Goal: Use online tool/utility: Utilize a website feature to perform a specific function

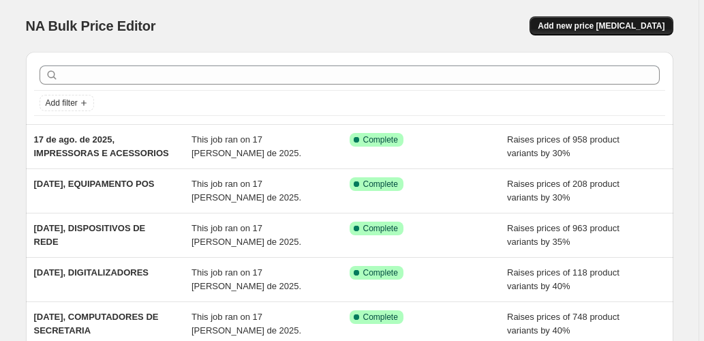
click at [570, 28] on span "Add new price [MEDICAL_DATA]" at bounding box center [601, 25] width 127 height 11
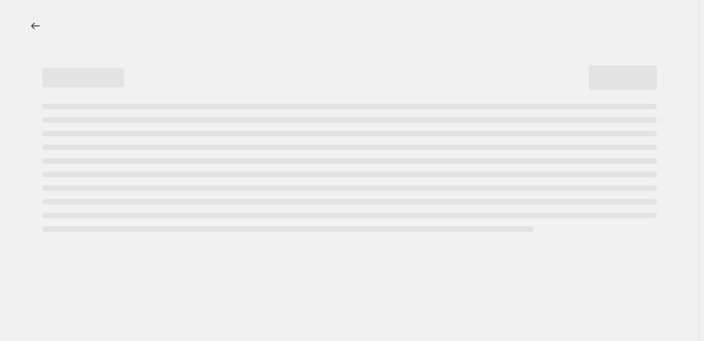
select select "percentage"
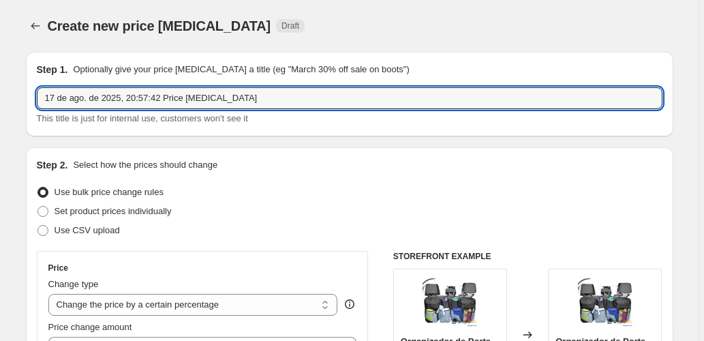
drag, startPoint x: 262, startPoint y: 104, endPoint x: 132, endPoint y: 109, distance: 129.6
click at [132, 109] on div "17 de ago. de 2025, 20:57:42 Price [MEDICAL_DATA] This title is just for intern…" at bounding box center [349, 106] width 625 height 38
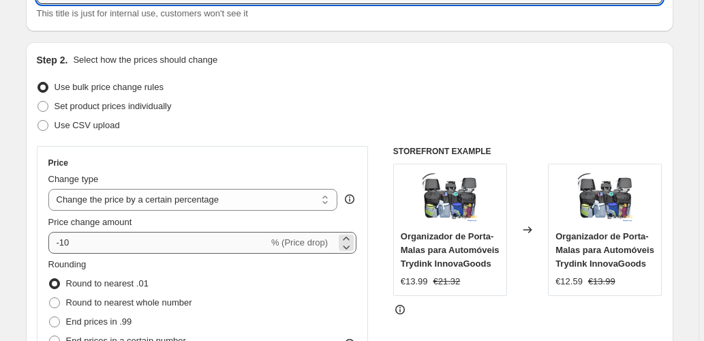
scroll to position [136, 0]
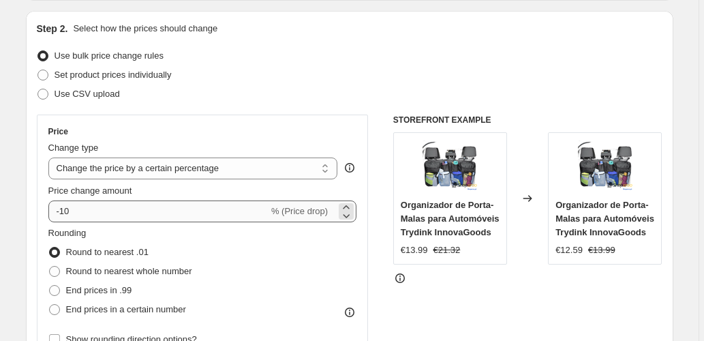
type input "17 de ago. de 2025, MONITORES"
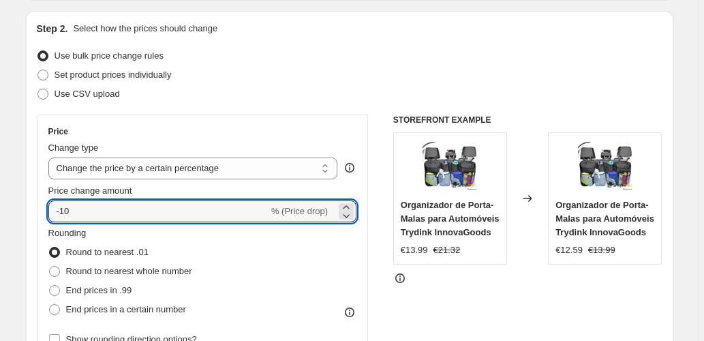
drag, startPoint x: 170, startPoint y: 217, endPoint x: -46, endPoint y: 230, distance: 216.4
click at [0, 204] on html "Home Settings Plans Skip to content Create new price [MEDICAL_DATA]. This page …" at bounding box center [352, 34] width 704 height 341
type input "2"
type input "30"
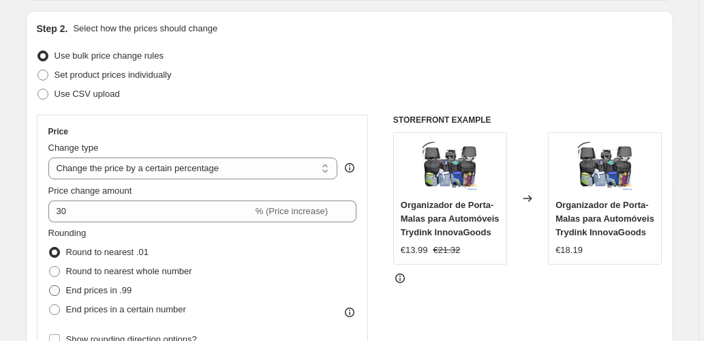
click at [111, 294] on span "End prices in .99" at bounding box center [99, 290] width 66 height 10
click at [50, 285] on input "End prices in .99" at bounding box center [49, 285] width 1 height 1
radio input "true"
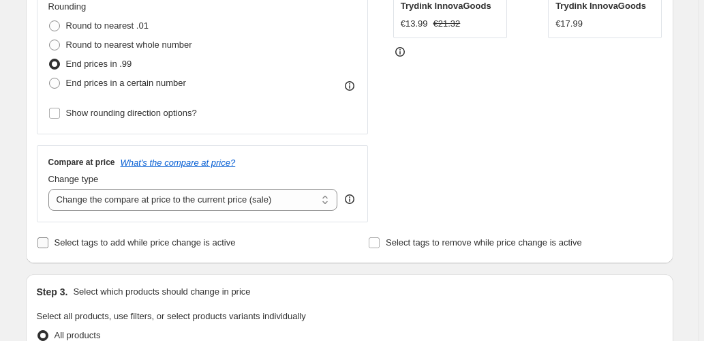
scroll to position [363, 0]
click at [238, 194] on select "Change the compare at price to the current price (sale) Change the compare at p…" at bounding box center [193, 199] width 290 height 22
click at [281, 188] on select "Change the compare at price to the current price (sale) Change the compare at p…" at bounding box center [193, 199] width 290 height 22
select select "pp"
click at [50, 188] on select "Change the compare at price to the current price (sale) Change the compare at p…" at bounding box center [193, 199] width 290 height 22
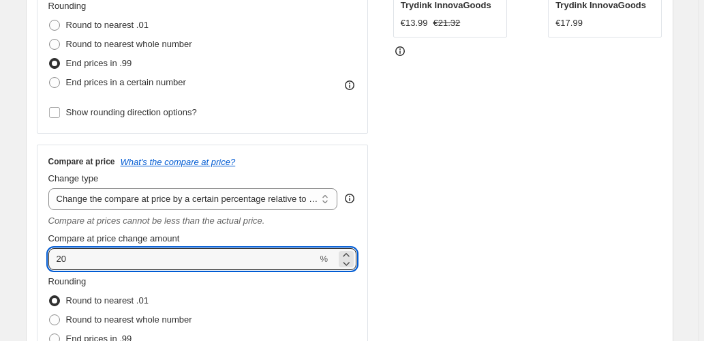
drag, startPoint x: 102, startPoint y: 257, endPoint x: 14, endPoint y: 266, distance: 87.7
type input "60"
click at [466, 194] on div "STOREFRONT EXAMPLE Organizador de Porta-Malas para Automóveis Trydink InnovaGoo…" at bounding box center [527, 148] width 269 height 521
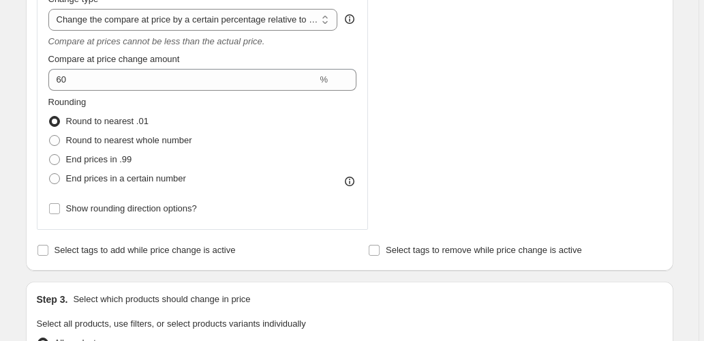
scroll to position [590, 0]
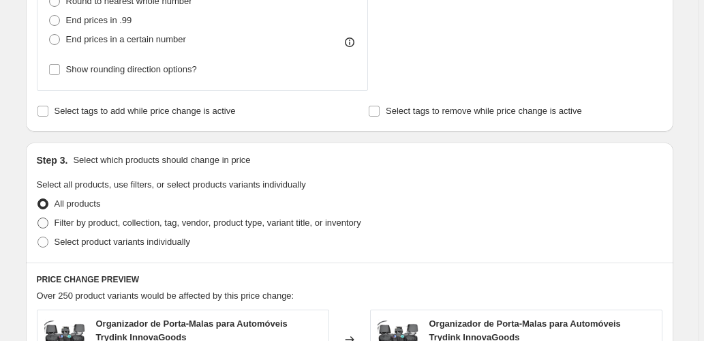
click at [163, 225] on span "Filter by product, collection, tag, vendor, product type, variant title, or inv…" at bounding box center [208, 222] width 307 height 10
click at [38, 218] on input "Filter by product, collection, tag, vendor, product type, variant title, or inv…" at bounding box center [37, 217] width 1 height 1
radio input "true"
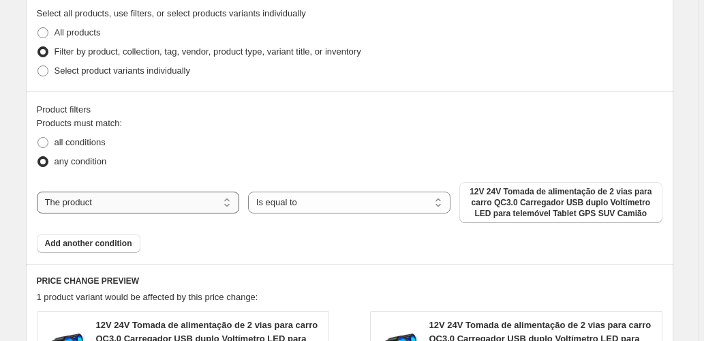
scroll to position [863, 0]
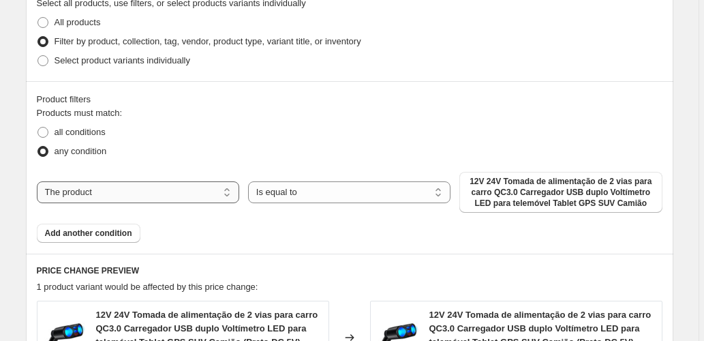
click at [177, 189] on select "The product The product's collection The product's tag The product's vendor The…" at bounding box center [138, 192] width 202 height 22
click at [140, 176] on div "The product The product's collection The product's tag The product's vendor The…" at bounding box center [349, 192] width 625 height 41
click at [125, 206] on div "The product The product's collection The product's tag The product's vendor The…" at bounding box center [349, 192] width 625 height 41
drag, startPoint x: 131, startPoint y: 191, endPoint x: 135, endPoint y: 200, distance: 9.8
click at [131, 191] on select "The product The product's collection The product's tag The product's vendor The…" at bounding box center [138, 192] width 202 height 22
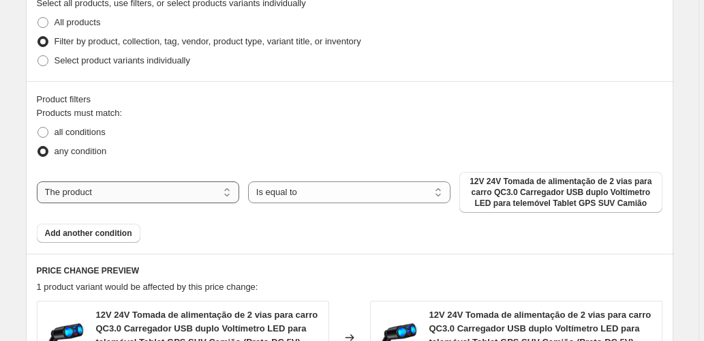
select select "collection"
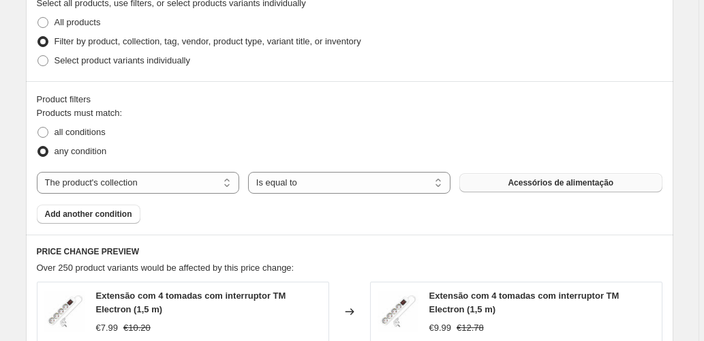
click at [506, 187] on button "Acessórios de alimentação" at bounding box center [560, 182] width 202 height 19
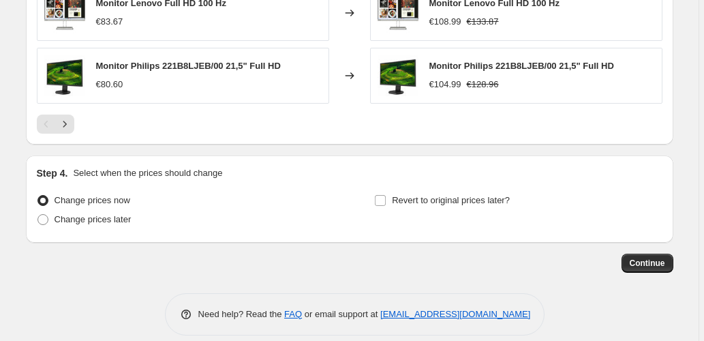
scroll to position [1362, 0]
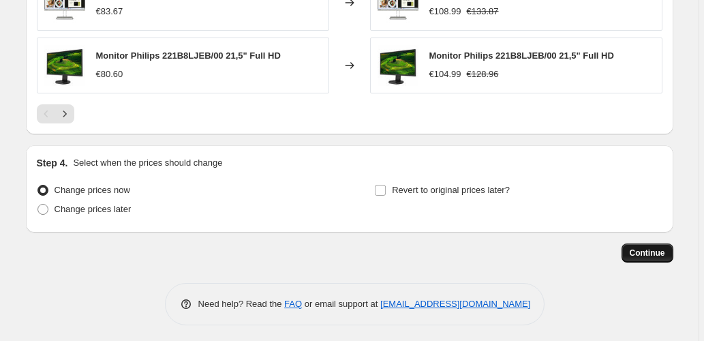
click at [662, 248] on span "Continue" at bounding box center [647, 252] width 35 height 11
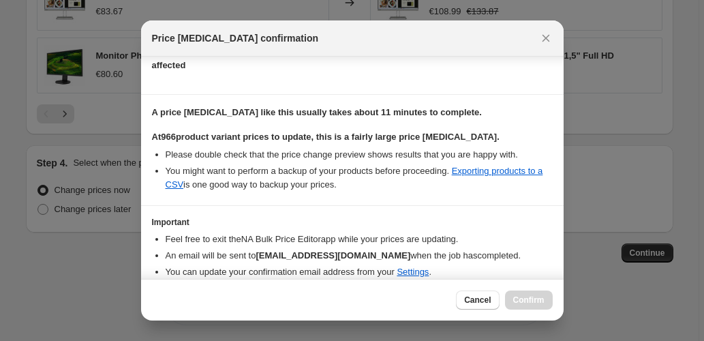
scroll to position [222, 0]
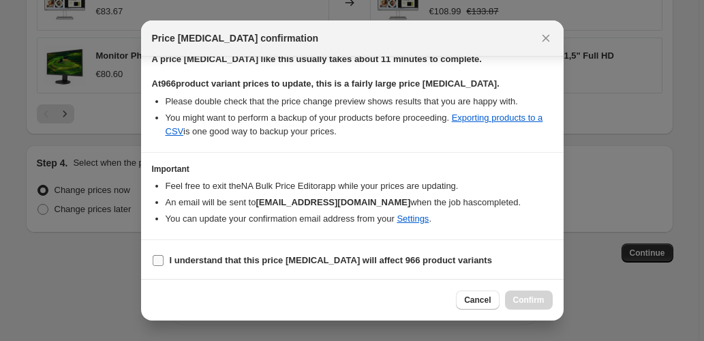
click at [207, 257] on b "I understand that this price [MEDICAL_DATA] will affect 966 product variants" at bounding box center [331, 260] width 322 height 10
click at [164, 257] on input "I understand that this price [MEDICAL_DATA] will affect 966 product variants" at bounding box center [158, 260] width 11 height 11
checkbox input "true"
click at [523, 301] on span "Confirm" at bounding box center [528, 299] width 31 height 11
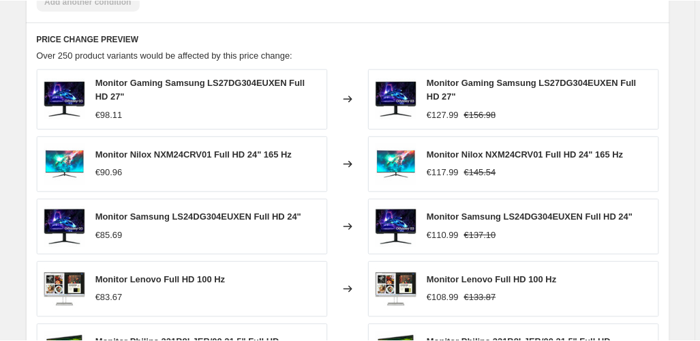
scroll to position [1034, 0]
